Goal: Information Seeking & Learning: Learn about a topic

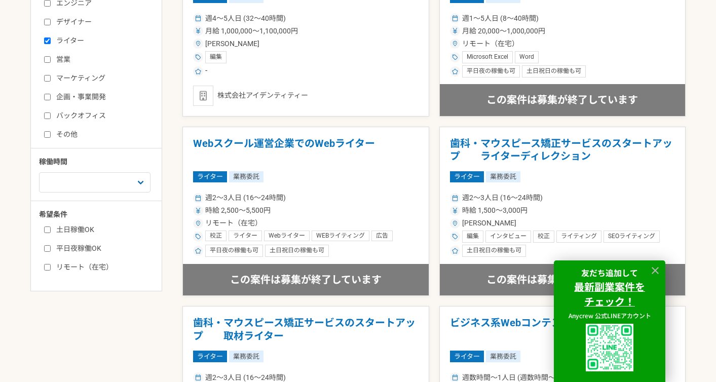
scroll to position [349, 0]
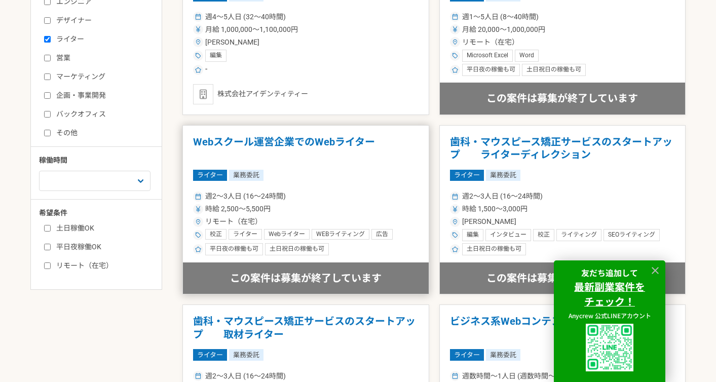
click at [299, 162] on article "Webスクール運営企業でのWebライター ライター 業務委託 週2〜3人日 (16〜24時間) 時給 2,500〜5,500円 リモート（在宅） 校正 ライタ…" at bounding box center [305, 210] width 247 height 170
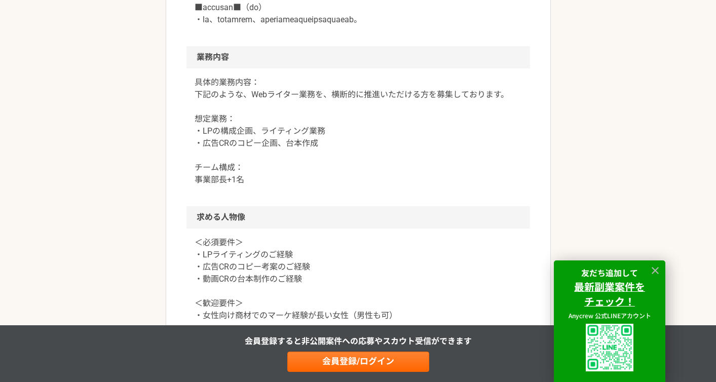
scroll to position [485, 0]
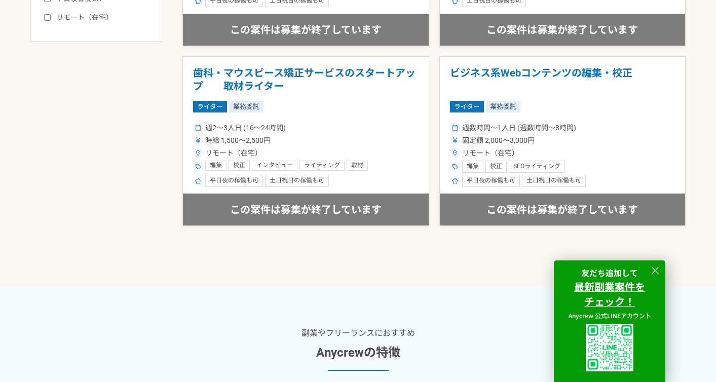
scroll to position [530, 0]
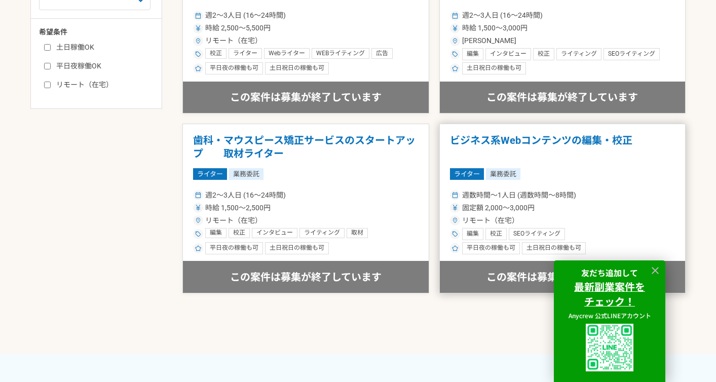
click at [475, 143] on h1 "ビジネス系Webコンテンツの編集・校正" at bounding box center [562, 147] width 225 height 26
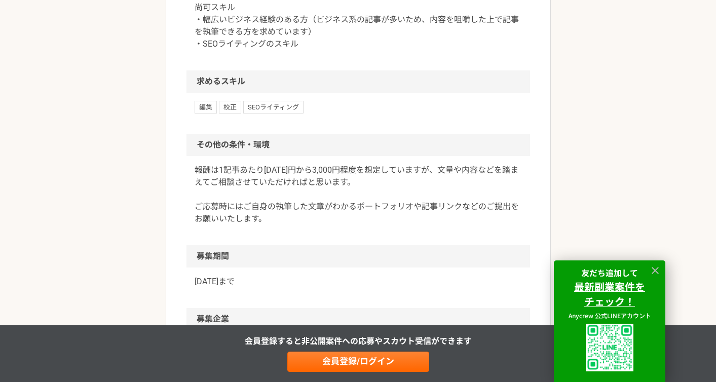
scroll to position [646, 0]
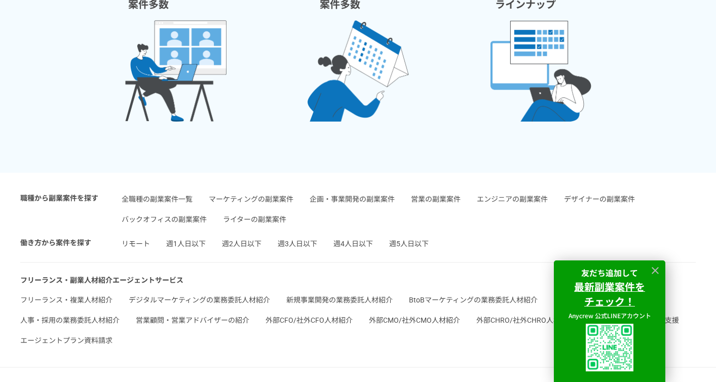
scroll to position [1109, 0]
